Goal: Task Accomplishment & Management: Complete application form

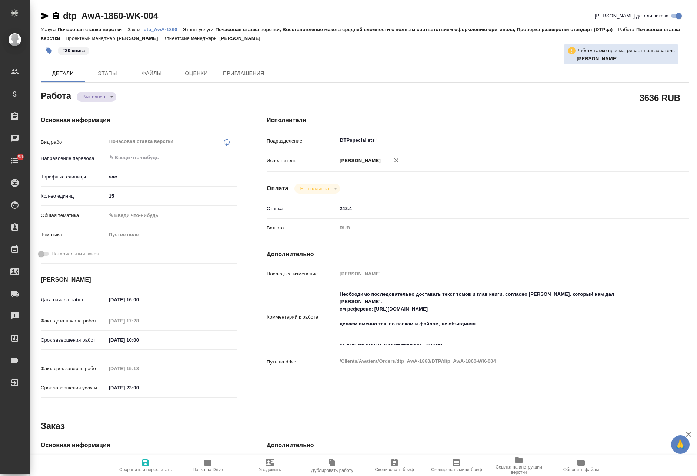
type textarea "x"
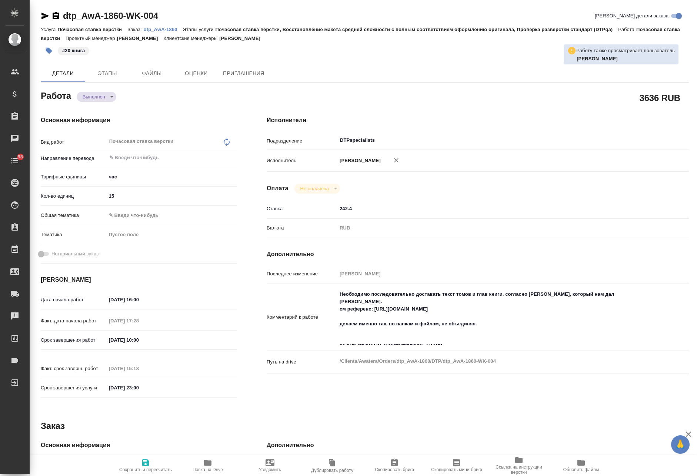
type textarea "x"
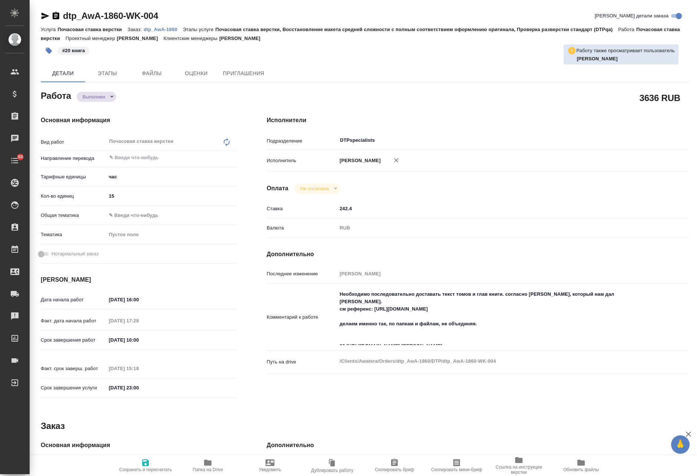
type textarea "x"
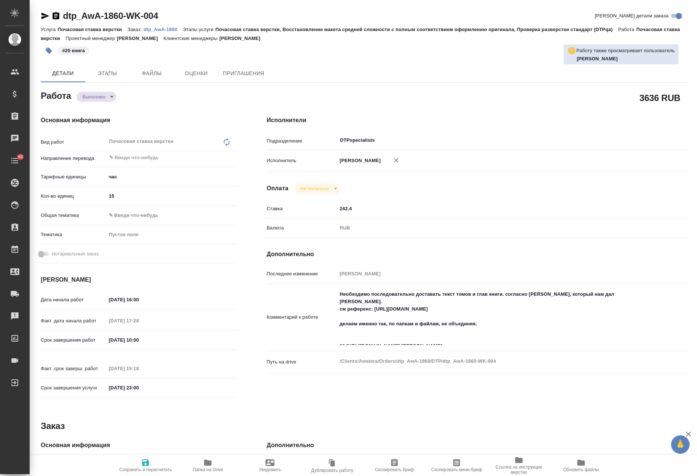
type textarea "x"
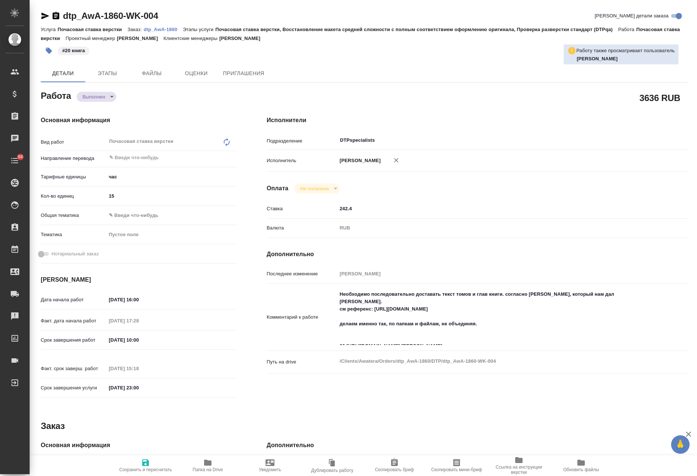
type textarea "x"
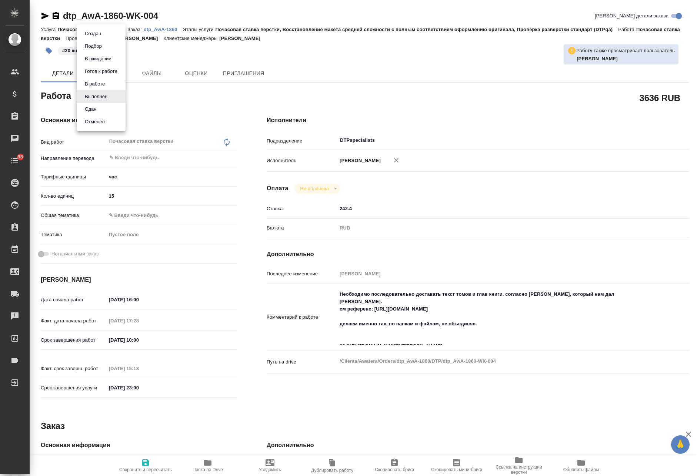
type textarea "x"
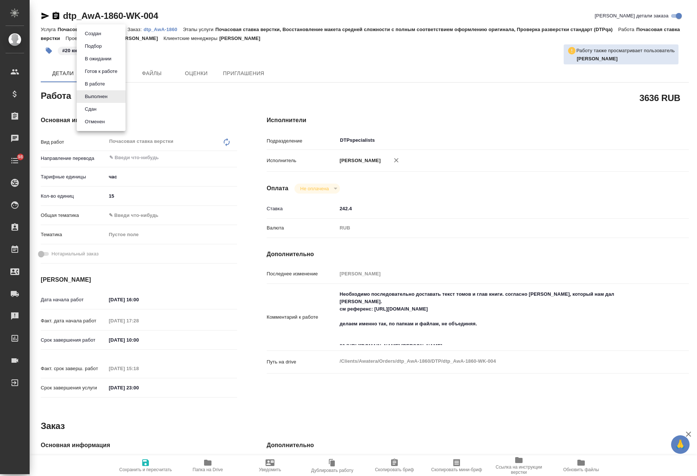
click at [102, 101] on body "🙏 .cls-1 fill:#fff; AWATERA Avdeenko Kirill Клиенты Спецификации Заказы Чаты 98…" at bounding box center [348, 238] width 697 height 476
type textarea "x"
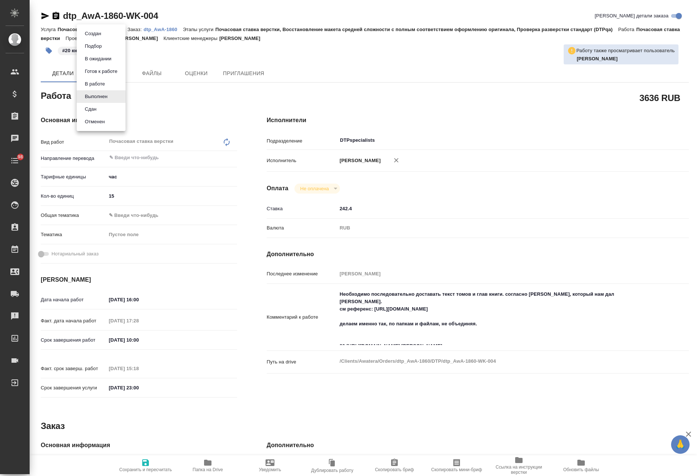
type textarea "x"
click at [102, 110] on li "Сдан" at bounding box center [101, 109] width 49 height 13
type textarea "x"
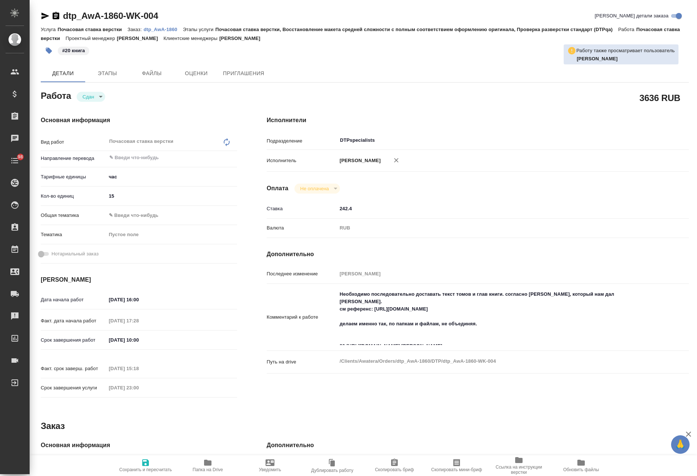
type textarea "x"
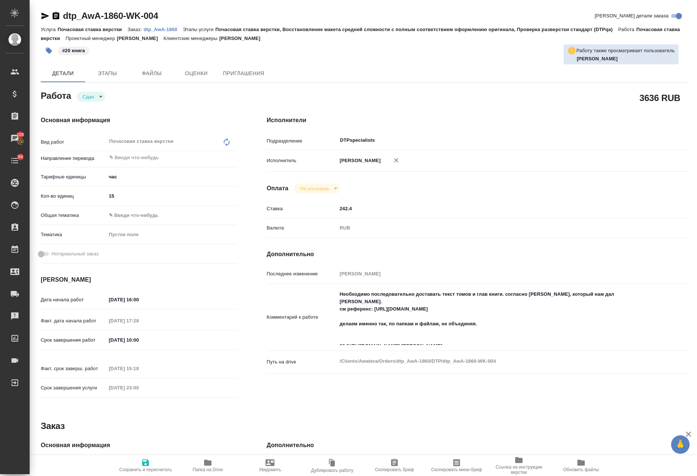
type textarea "x"
click at [149, 464] on icon "button" at bounding box center [145, 463] width 9 height 9
type textarea "x"
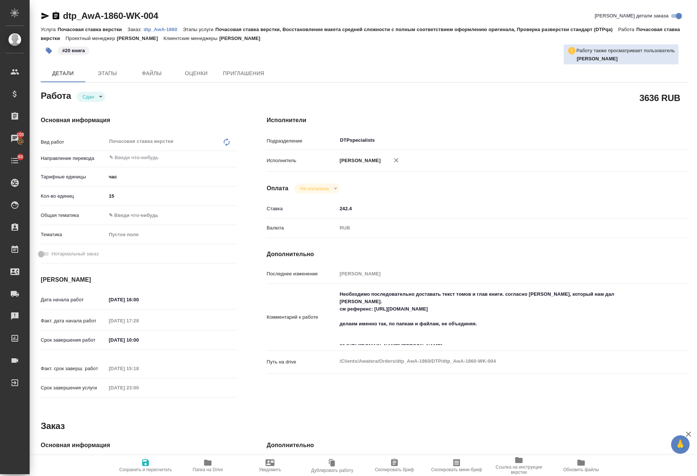
type textarea "x"
type input "closed"
type textarea "Почасовая ставка верстки"
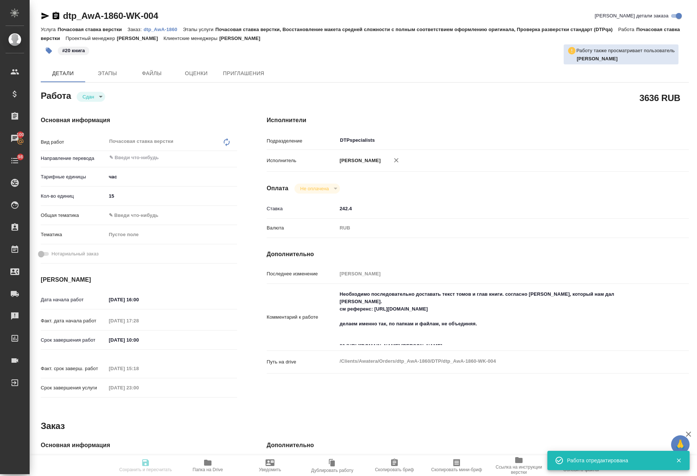
type textarea "x"
type input "5a8b1489cc6b4906c91bfd93"
type input "15"
type input "02.10.2025 16:00"
type input "02.10.2025 17:28"
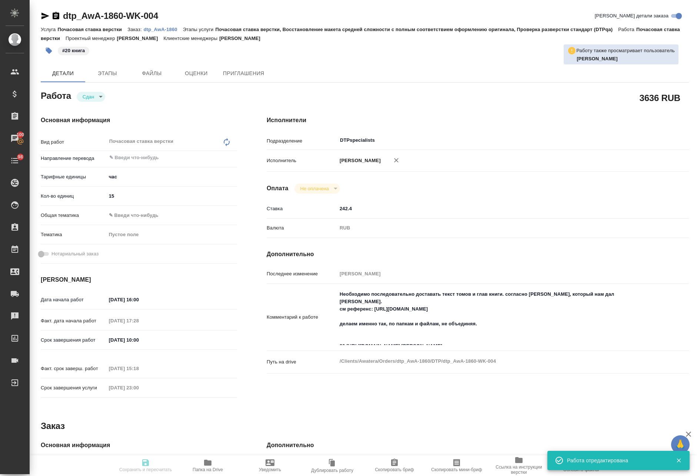
type input "04.10.2025 10:00"
type input "04.10.2025 15:18"
type input "31.10.2025 23:00"
type input "DTPspecialists"
type input "notPayed"
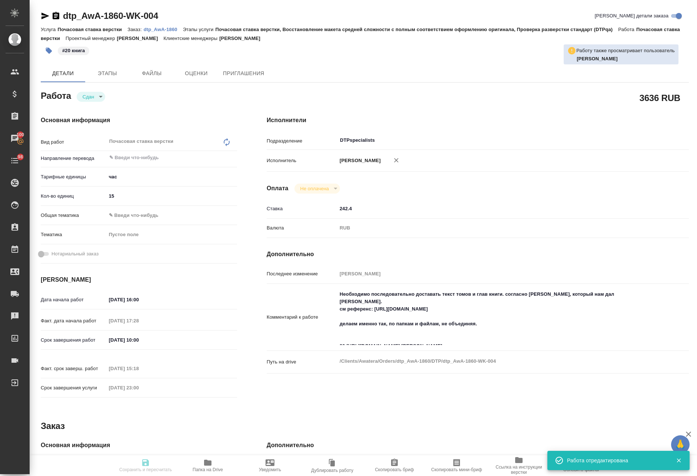
type input "242.4"
type input "RUB"
type input "Авдеенко Кирилл"
type textarea "Необходимо последовательно доставать текст томов и глав книги. согласно шаблону…"
type textarea "x"
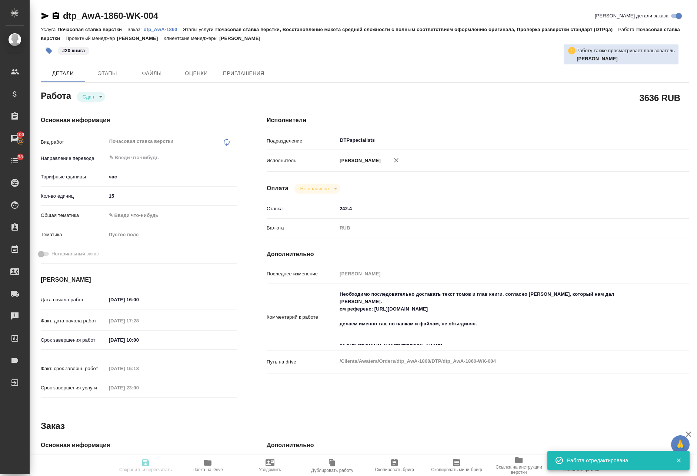
type textarea "/Clients/Awatera/Orders/dtp_AwA-1860/DTP/dtp_AwA-1860-WK-004"
type textarea "x"
type input "dtp_AwA-1860"
type input "Почасовая ставка верстки"
type input "Почасовая ставка верстки, Восстановление макета средней сложности с полным соот…"
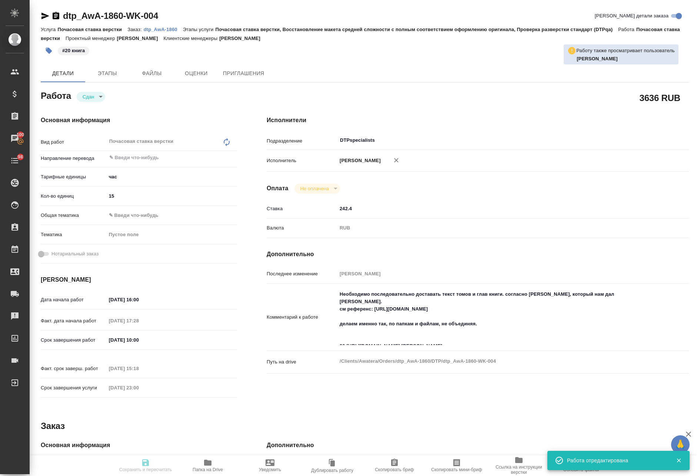
type input "Малофеева Екатерина"
type input "Отдел верстки и дизайна, Малофеева Екатерина, Петрова Валерия"
type input "/Clients/Awatera/Orders/dtp_AwA-1860"
type textarea "x"
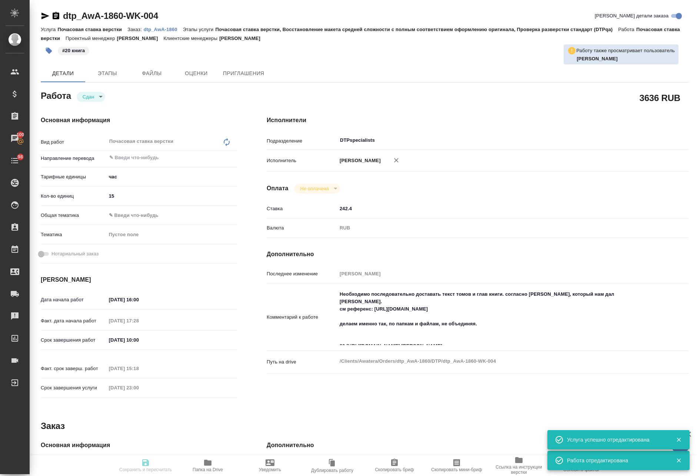
type textarea "x"
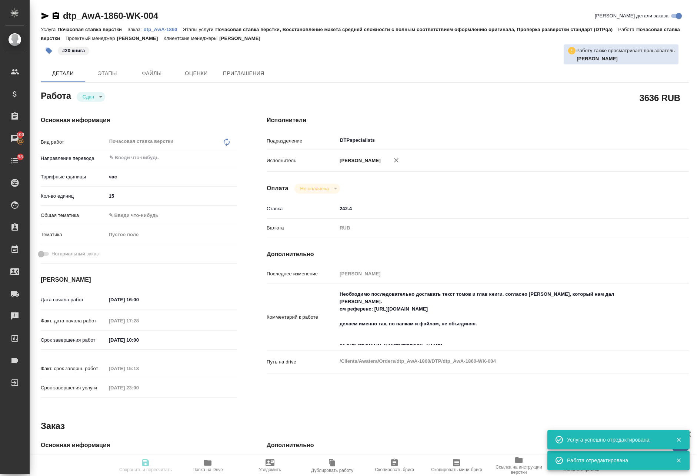
type textarea "x"
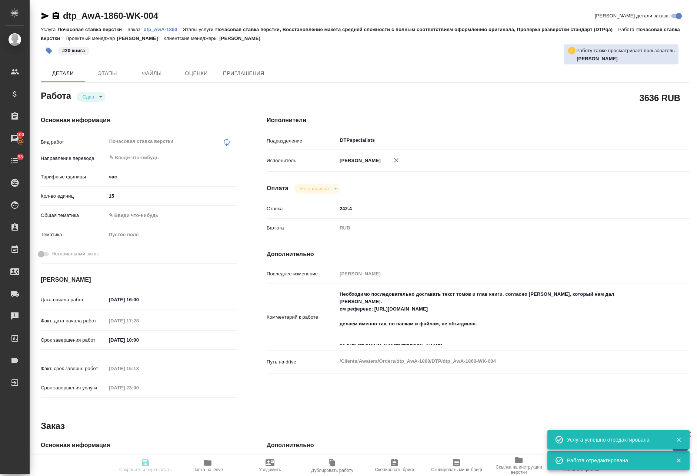
type textarea "x"
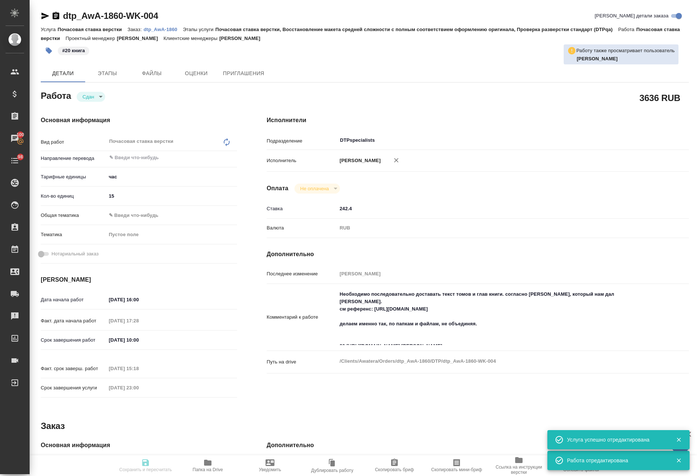
type textarea "x"
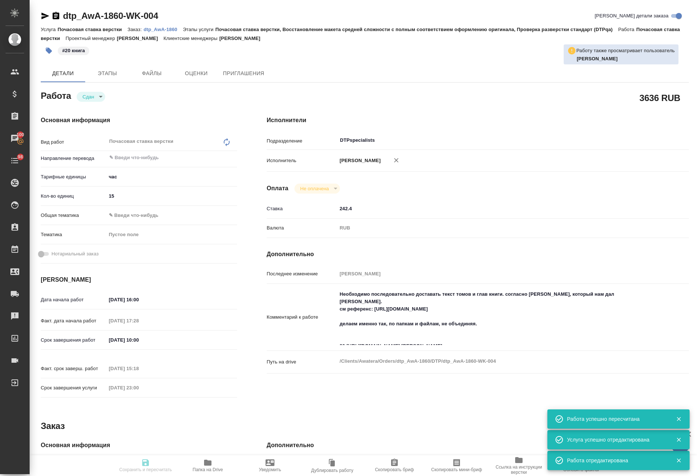
type input "closed"
type textarea "Почасовая ставка верстки"
type textarea "x"
type input "5a8b1489cc6b4906c91bfd93"
type input "15"
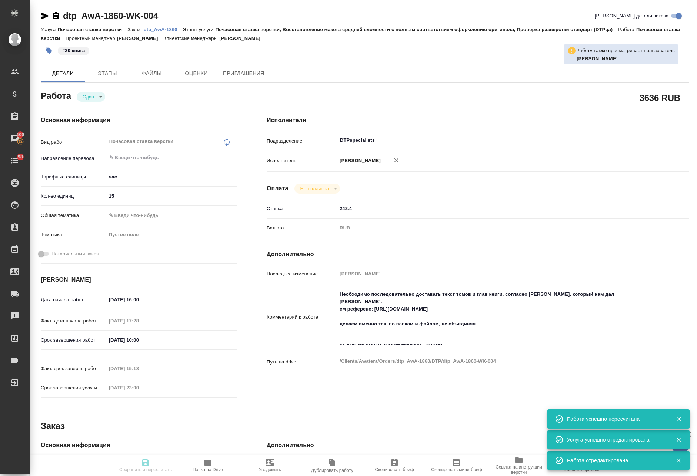
type input "02.10.2025 16:00"
type input "02.10.2025 17:28"
type input "04.10.2025 10:00"
type input "04.10.2025 15:18"
type input "31.10.2025 23:00"
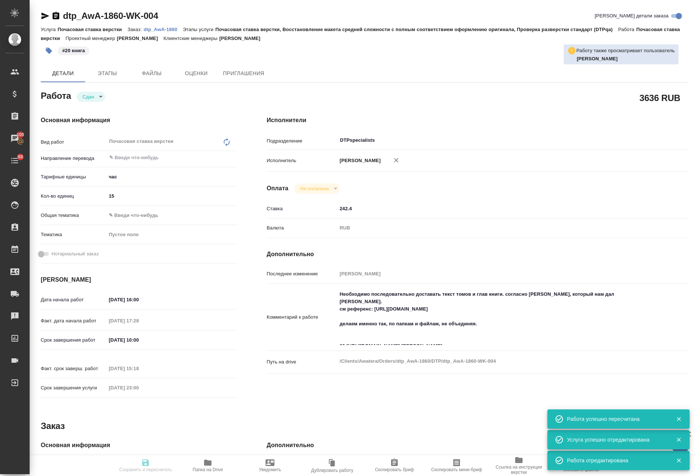
type input "DTPspecialists"
type input "notPayed"
type input "242.4"
type input "RUB"
type input "Авдеенко Кирилл"
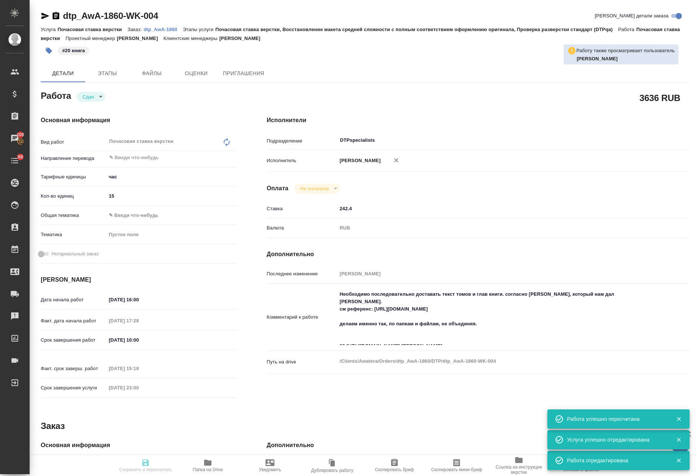
type textarea "Необходимо последовательно доставать текст томов и глав книги. согласно шаблону…"
type textarea "x"
type textarea "/Clients/Awatera/Orders/dtp_AwA-1860/DTP/dtp_AwA-1860-WK-004"
type textarea "x"
type input "dtp_AwA-1860"
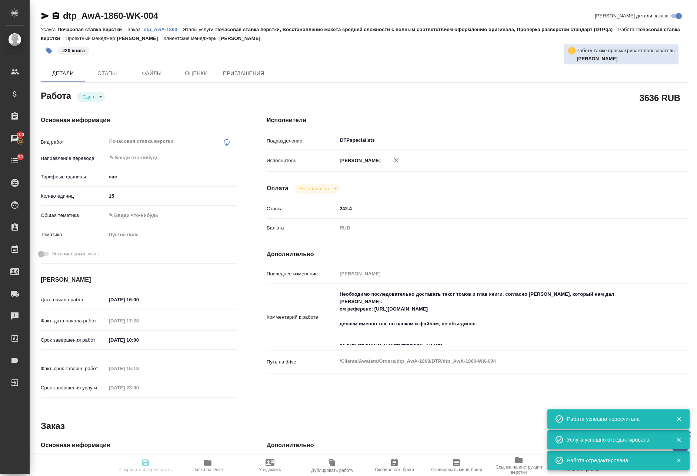
type input "Почасовая ставка верстки"
type input "Почасовая ставка верстки, Восстановление макета средней сложности с полным соот…"
type input "Малофеева Екатерина"
type input "Отдел верстки и дизайна, Малофеева Екатерина, Петрова Валерия"
type input "/Clients/Awatera/Orders/dtp_AwA-1860"
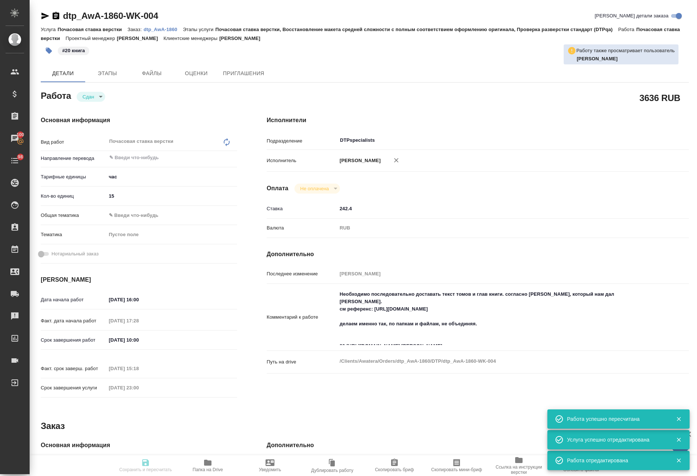
type textarea "x"
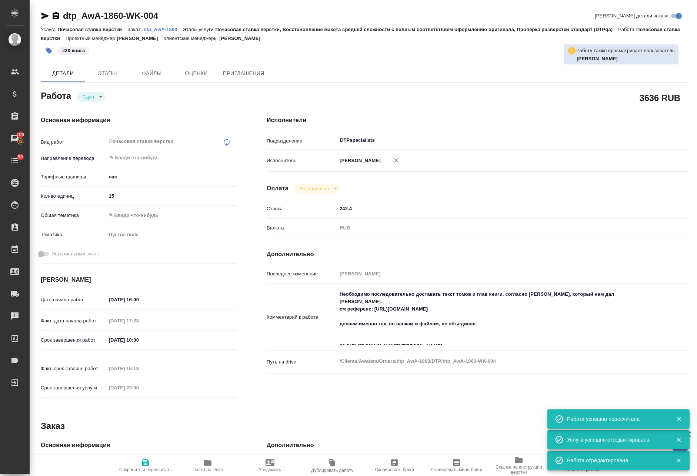
type textarea "x"
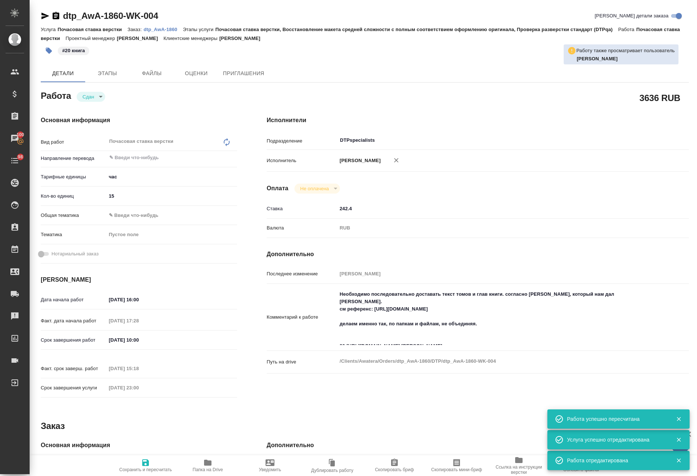
type textarea "x"
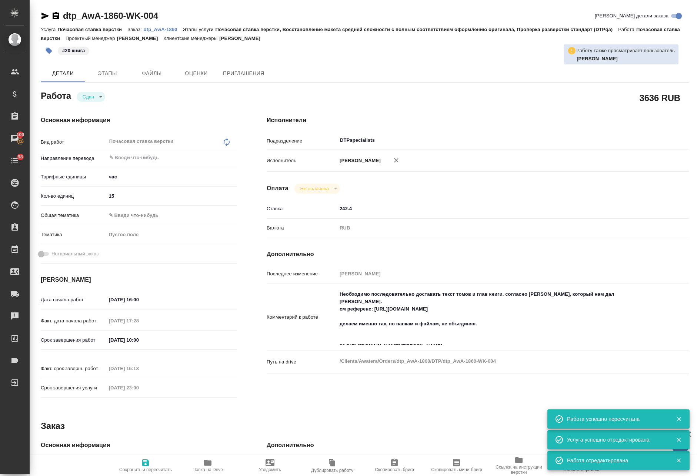
type textarea "x"
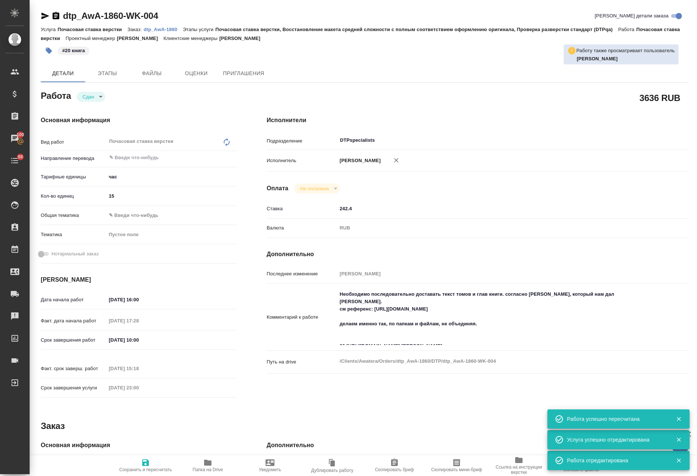
type textarea "x"
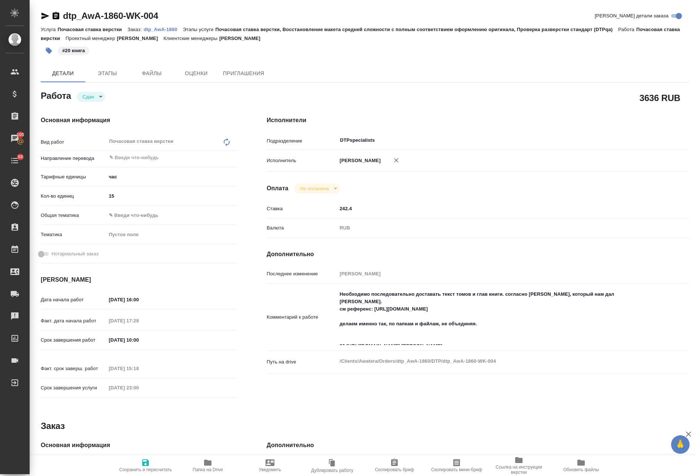
type textarea "x"
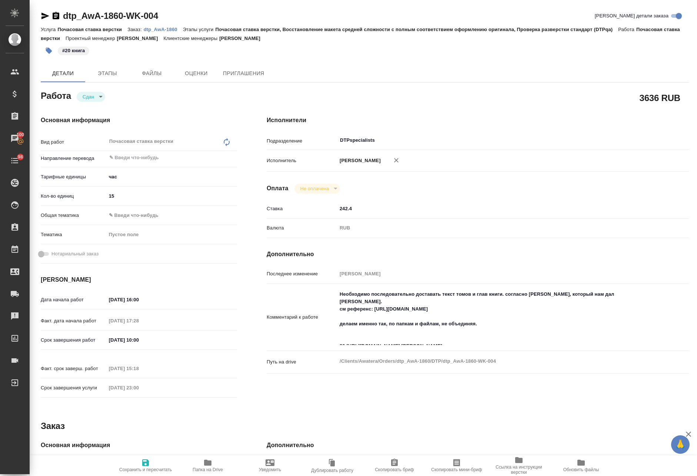
type textarea "x"
